Goal: Find specific page/section: Find specific page/section

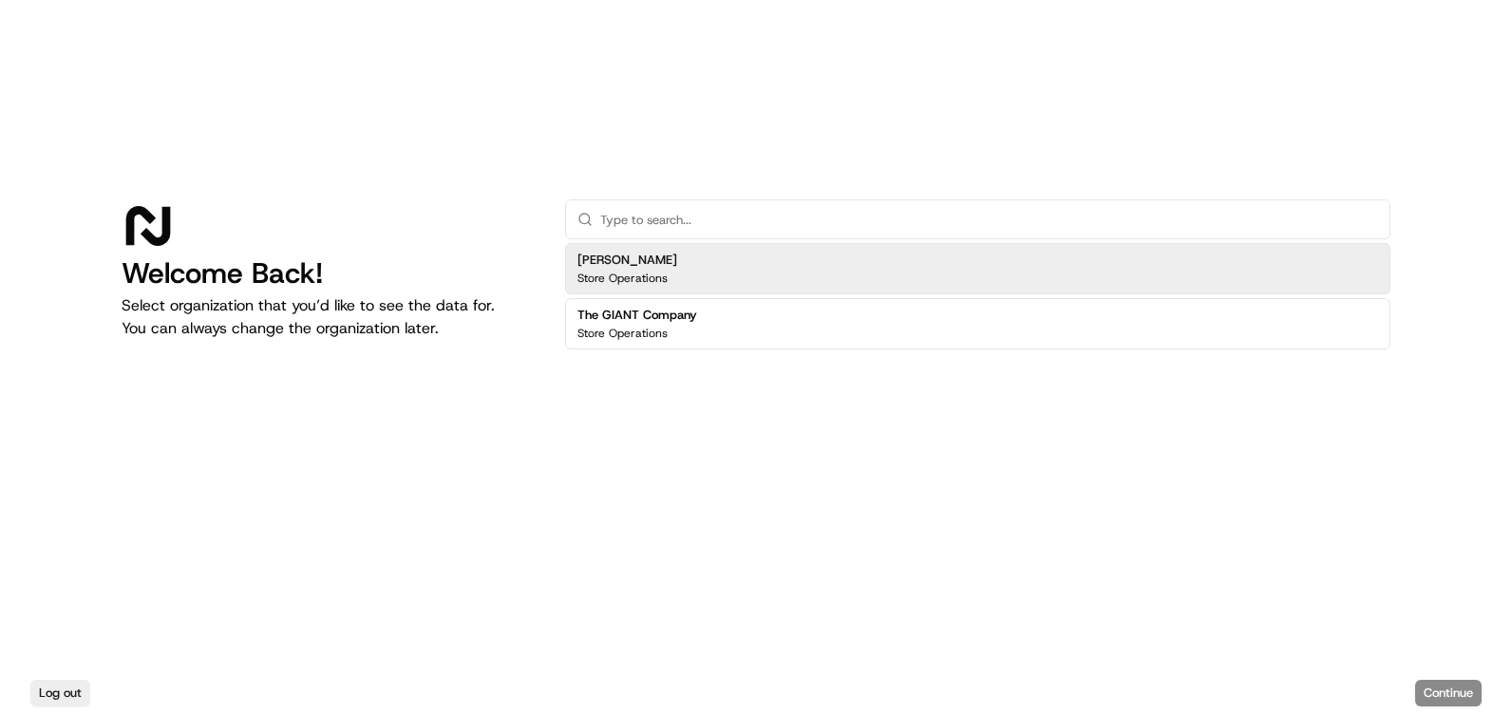
click at [664, 277] on p "Store Operations" at bounding box center [622, 278] width 90 height 15
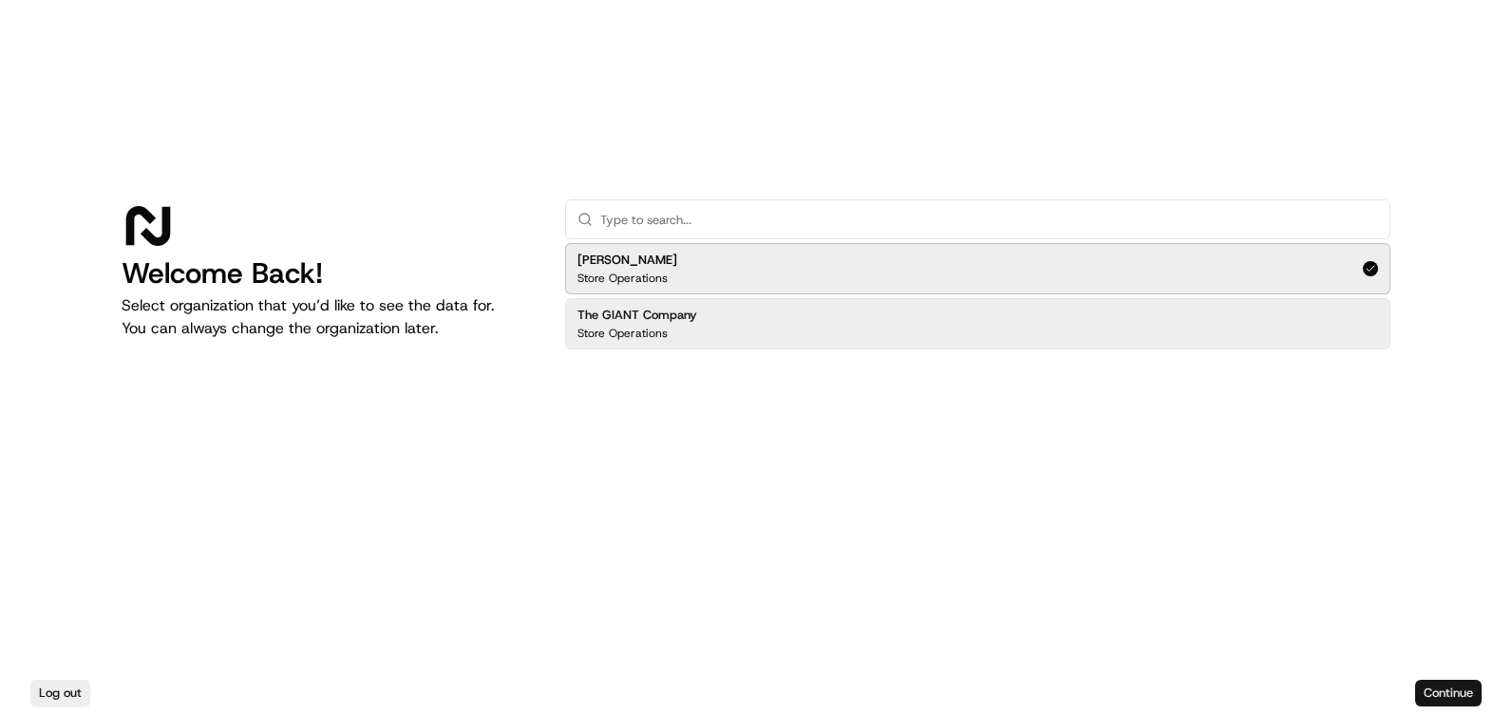
click at [1452, 693] on button "Continue" at bounding box center [1448, 693] width 66 height 27
